Goal: Task Accomplishment & Management: Use online tool/utility

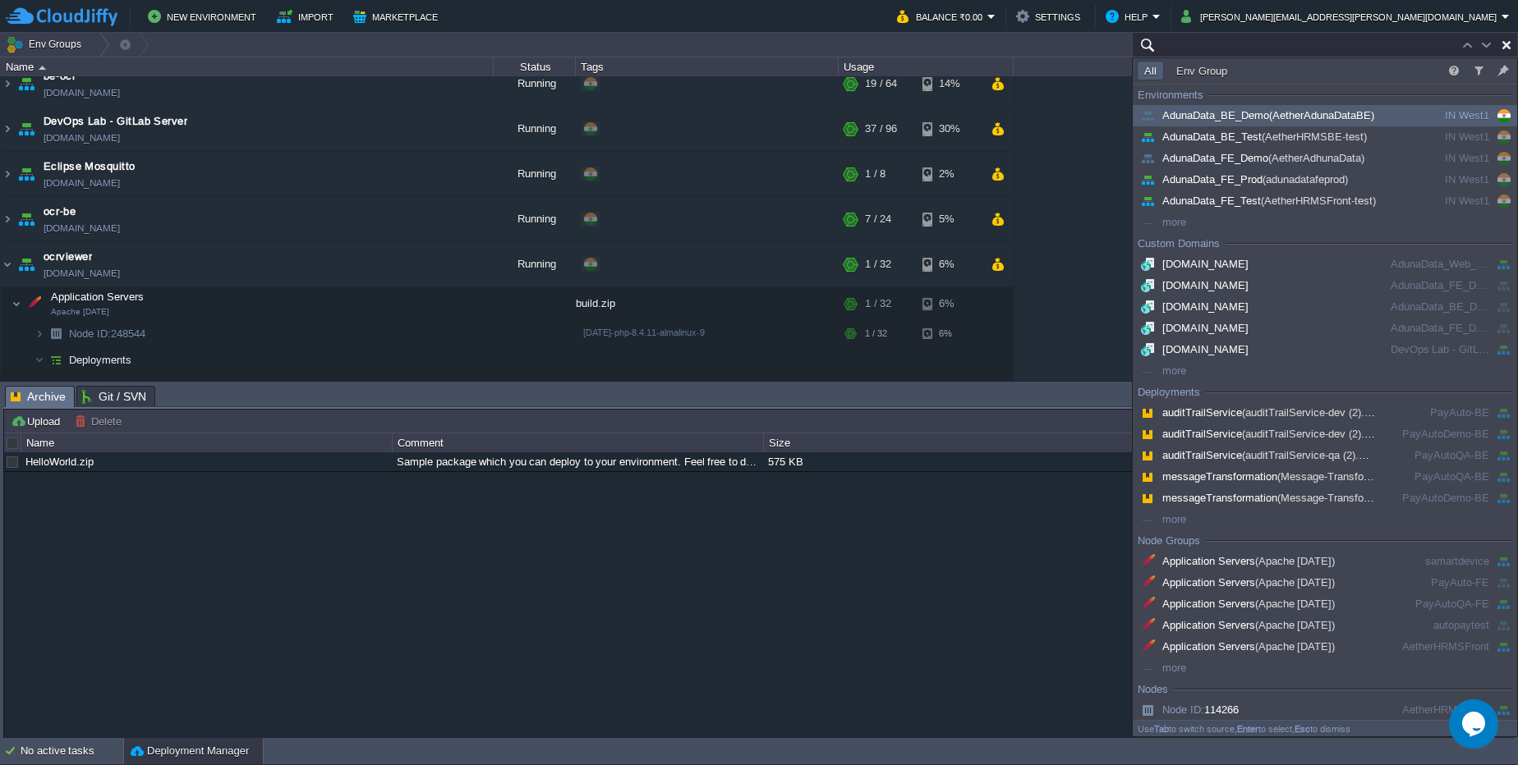
paste input "215110"
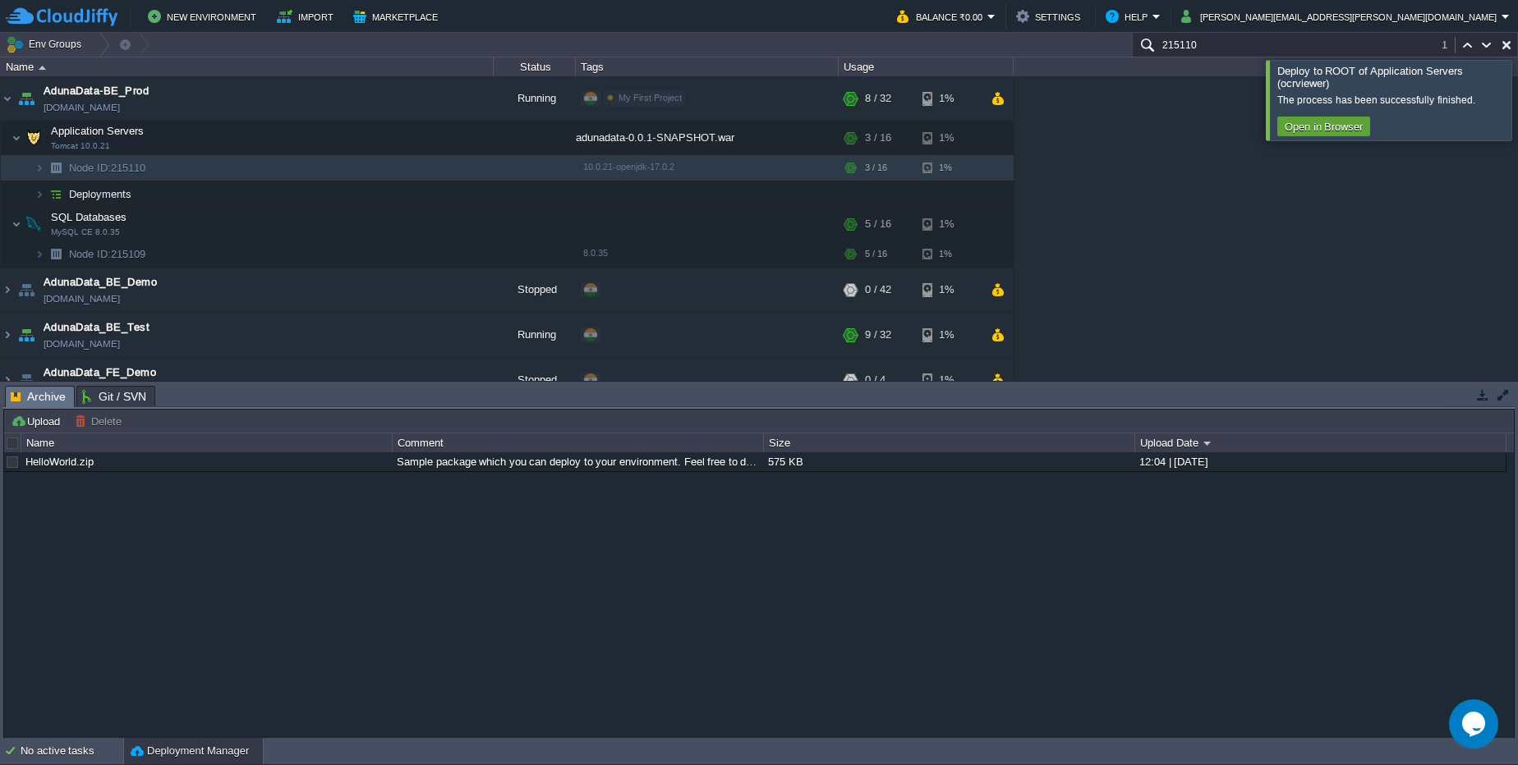
paste input "[TECHNICAL_ID]"
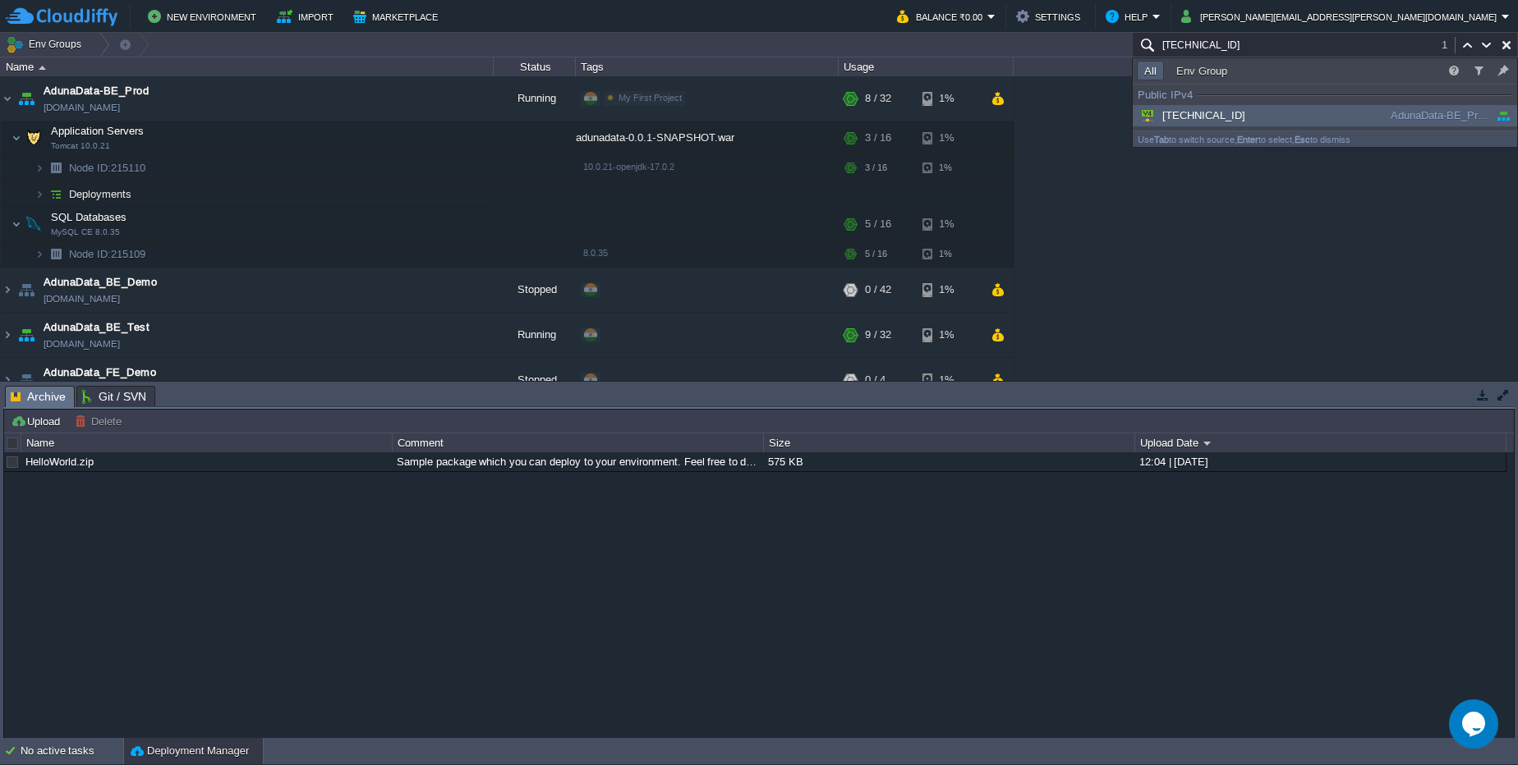
type input "[TECHNICAL_ID]"
click at [1252, 118] on div "[TECHNICAL_ID]" at bounding box center [1261, 116] width 248 height 18
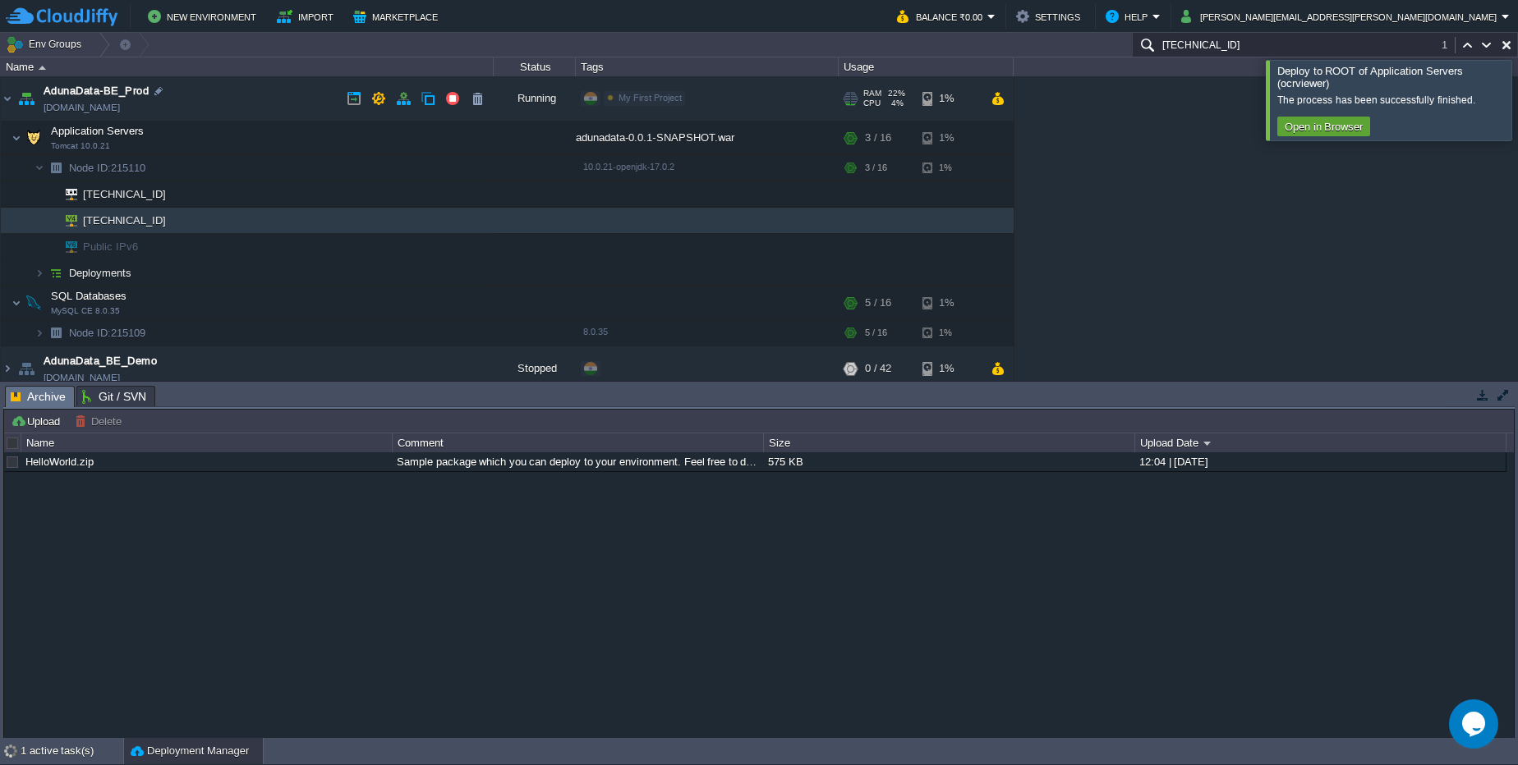
click at [120, 106] on link "[DOMAIN_NAME]" at bounding box center [82, 107] width 76 height 16
click at [163, 165] on div at bounding box center [161, 168] width 15 height 15
click at [381, 97] on button "button" at bounding box center [378, 98] width 15 height 15
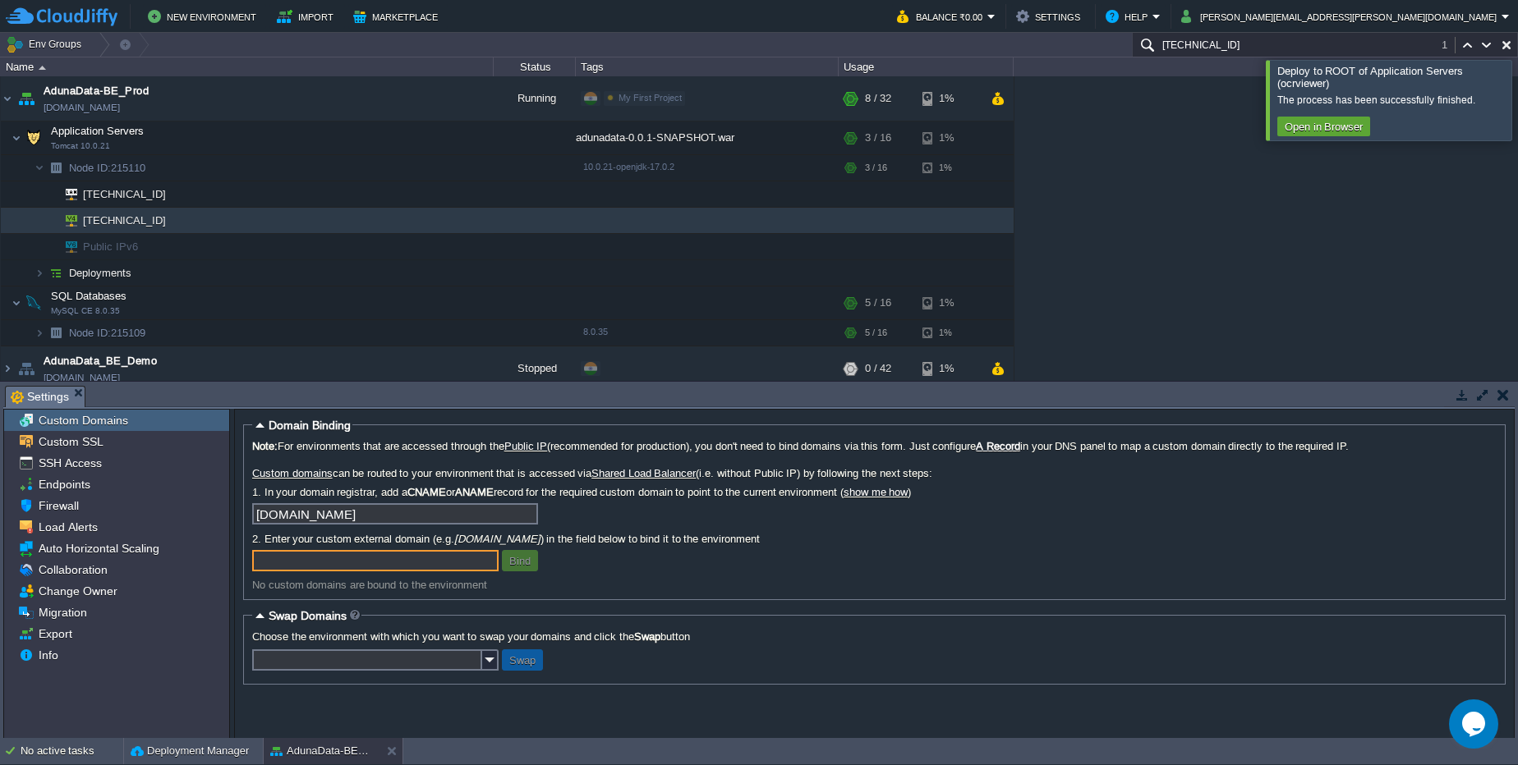
click at [448, 568] on input "text" at bounding box center [375, 560] width 246 height 21
paste input "https://csbe.adunadata.com/"
drag, startPoint x: 294, startPoint y: 557, endPoint x: 258, endPoint y: 555, distance: 36.2
click at [258, 555] on input "https://csbe.adunadata.com/" at bounding box center [375, 560] width 246 height 21
type input "csbe.adunadata.com"
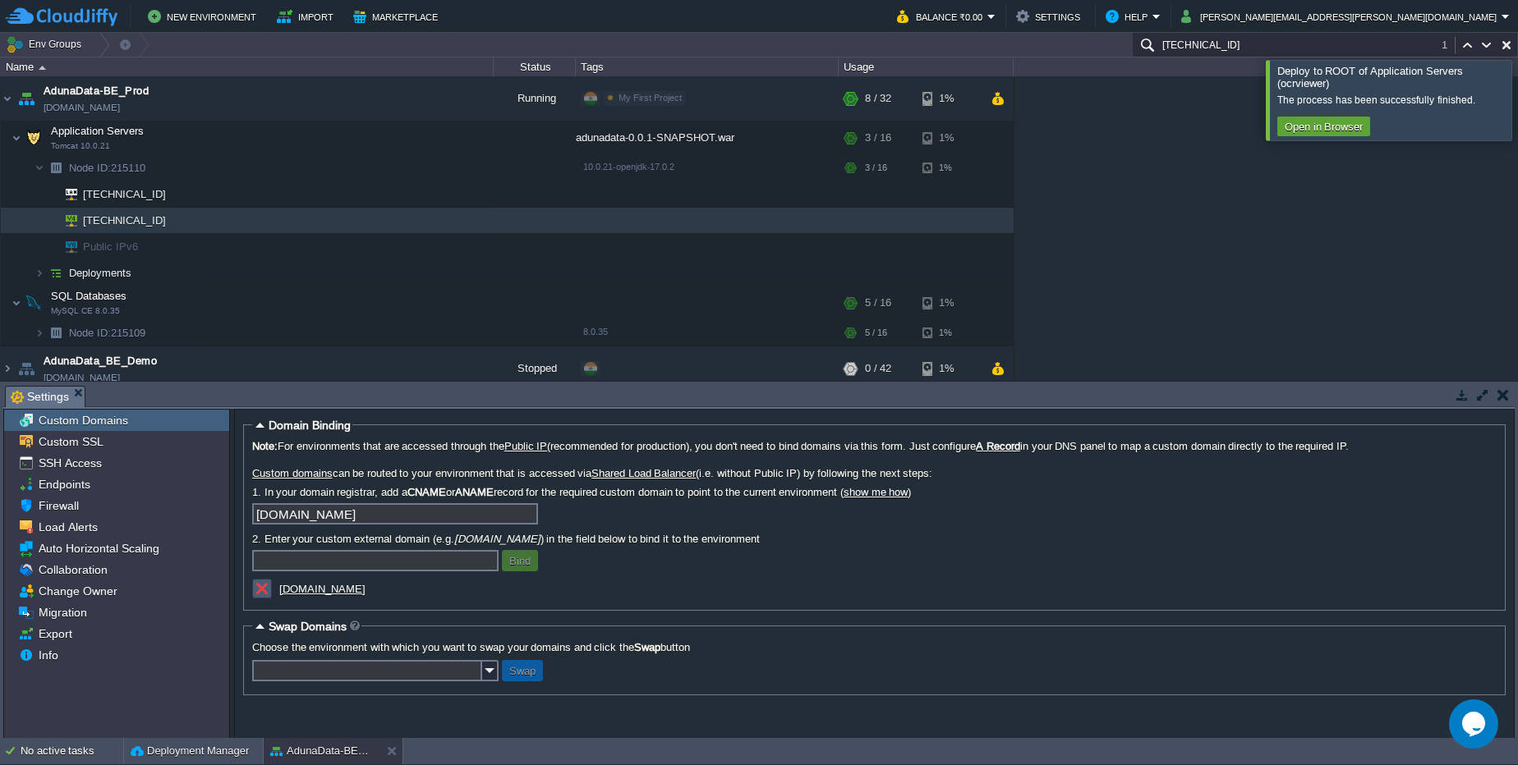
click at [268, 592] on button "button" at bounding box center [262, 588] width 15 height 15
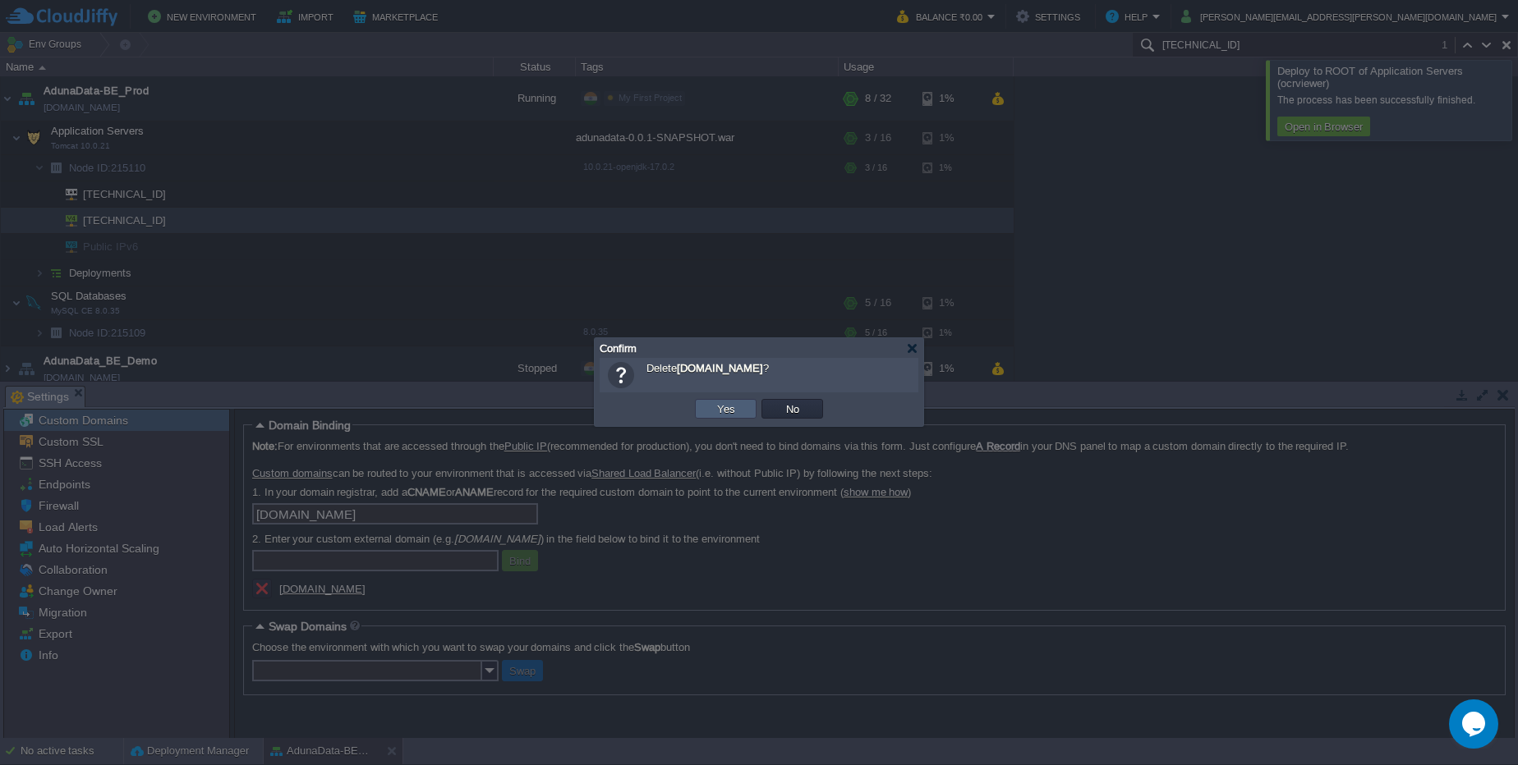
click at [726, 413] on button "Yes" at bounding box center [726, 409] width 28 height 15
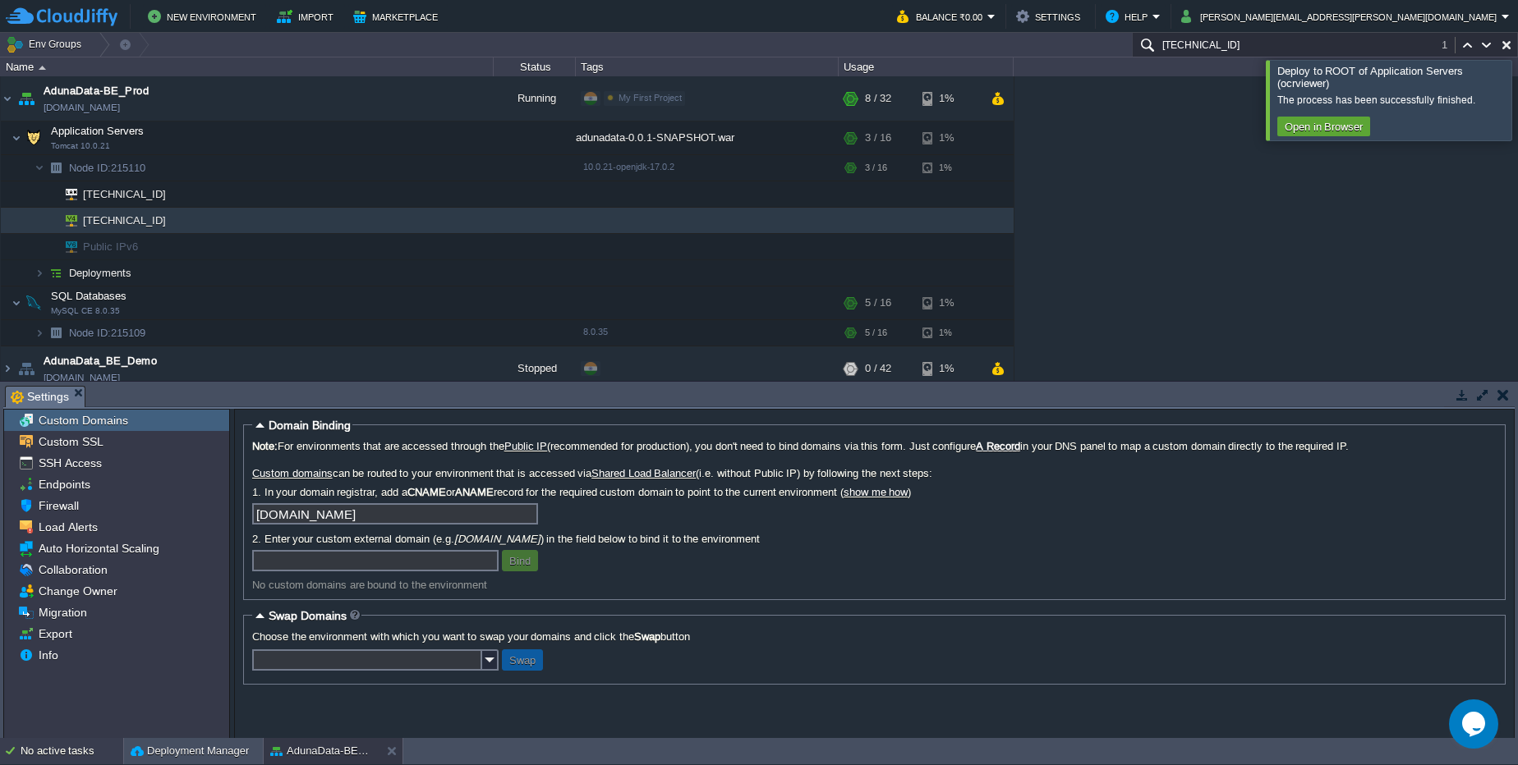
click at [29, 756] on div "No active tasks" at bounding box center [72, 751] width 103 height 26
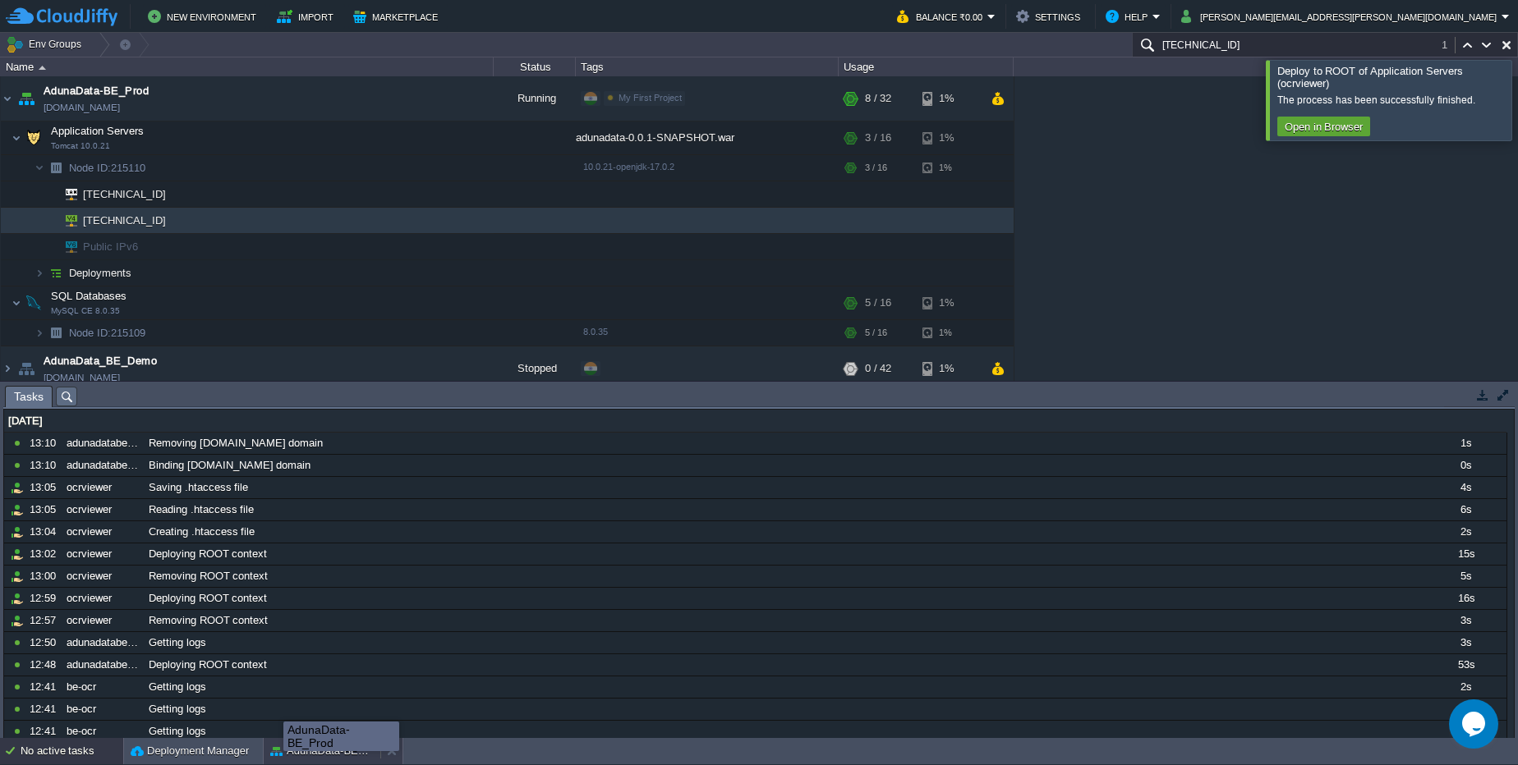
click at [286, 749] on button "AdunaData-BE_Prod" at bounding box center [321, 751] width 103 height 16
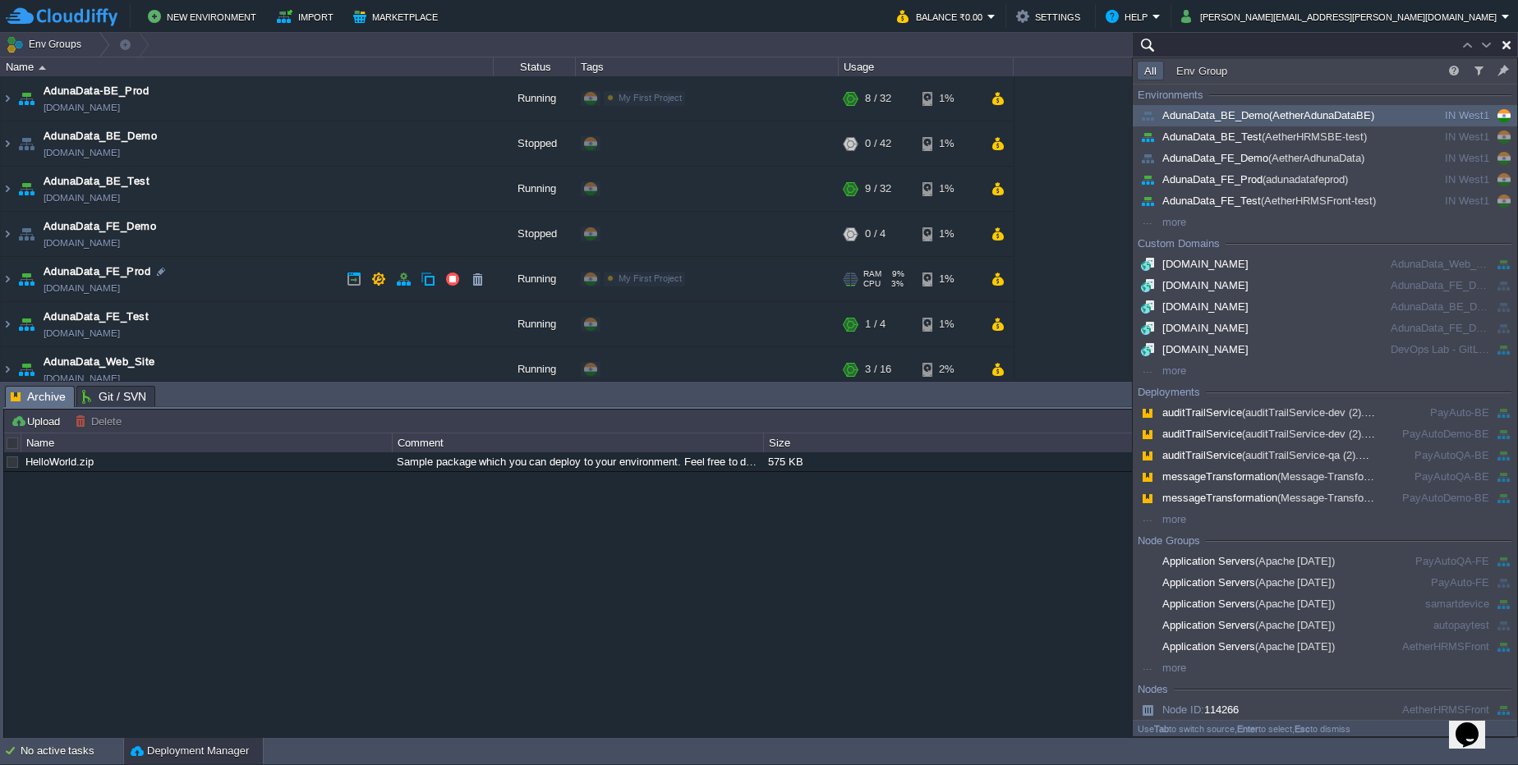
paste input "215110"
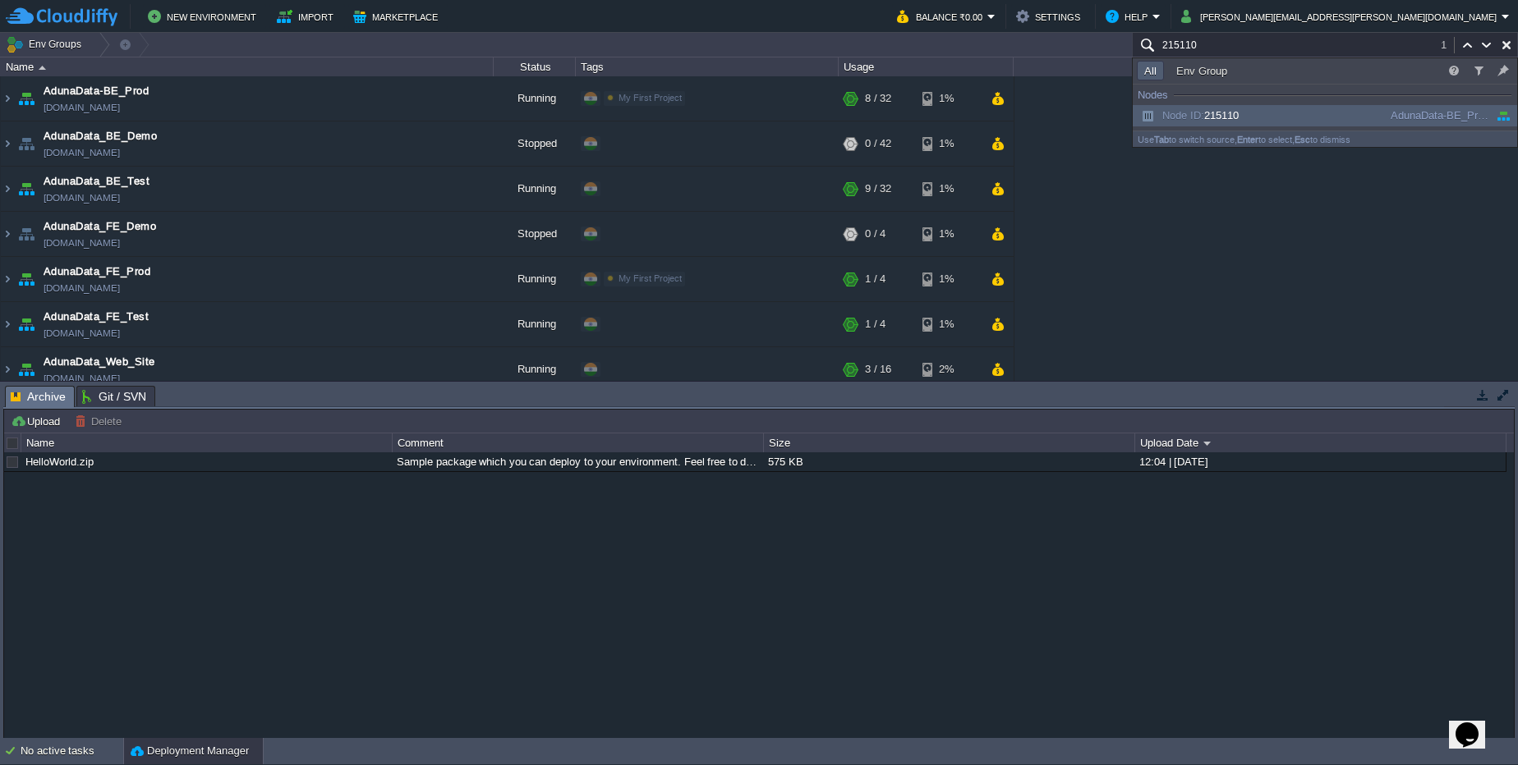
type input "215110"
click at [1185, 113] on span "Node ID:" at bounding box center [1183, 115] width 42 height 12
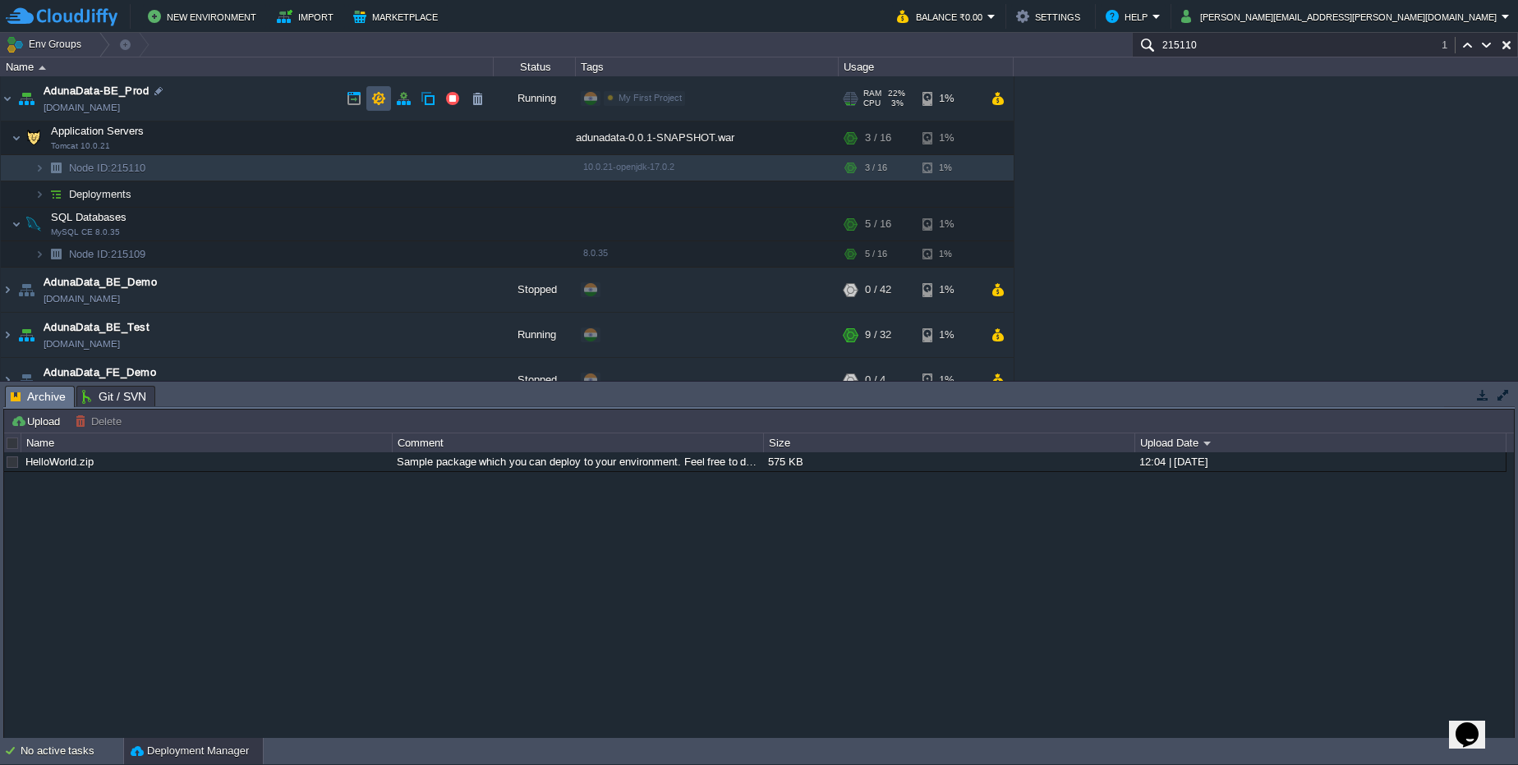
click at [379, 102] on button "button" at bounding box center [378, 98] width 15 height 15
